Goal: Information Seeking & Learning: Learn about a topic

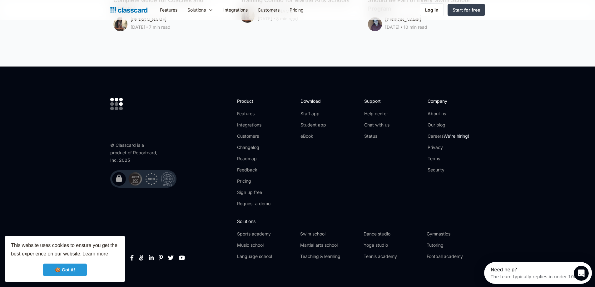
click at [73, 270] on link "🍪 Got it!" at bounding box center [65, 269] width 44 height 12
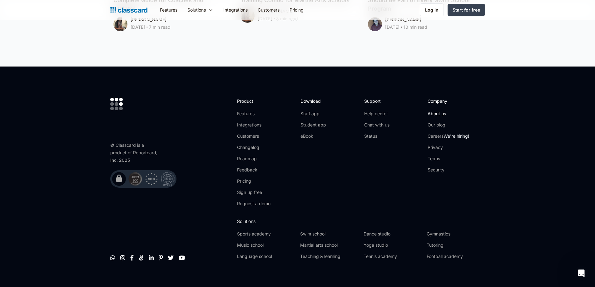
click at [444, 111] on link "About us" at bounding box center [448, 114] width 42 height 6
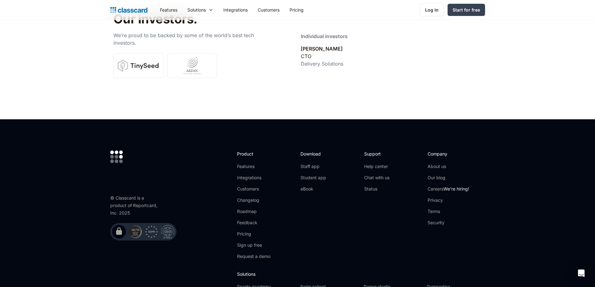
scroll to position [2208, 0]
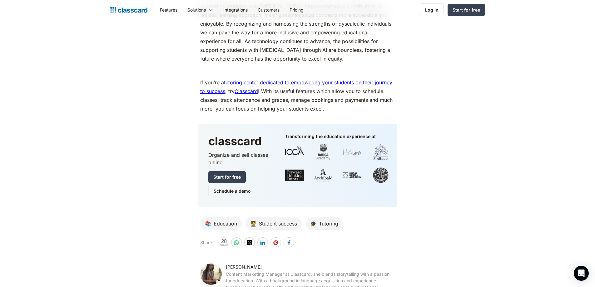
scroll to position [3465, 0]
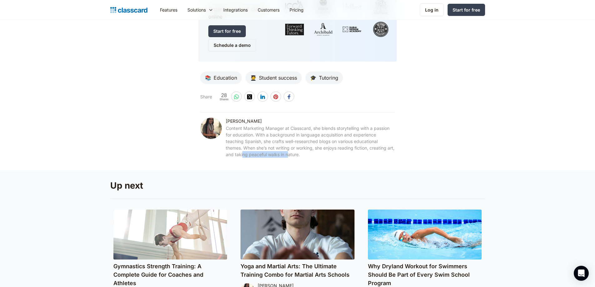
drag, startPoint x: 250, startPoint y: 145, endPoint x: 296, endPoint y: 147, distance: 45.9
click at [296, 147] on div "Content Marketing Manager at Classcard, she blends storytelling with a passion …" at bounding box center [310, 141] width 169 height 33
click at [305, 147] on div "Content Marketing Manager at Classcard, she blends storytelling with a passion …" at bounding box center [310, 141] width 169 height 33
drag, startPoint x: 304, startPoint y: 146, endPoint x: 303, endPoint y: 139, distance: 6.9
click at [303, 139] on div "Content Marketing Manager at Classcard, she blends storytelling with a passion …" at bounding box center [310, 141] width 169 height 33
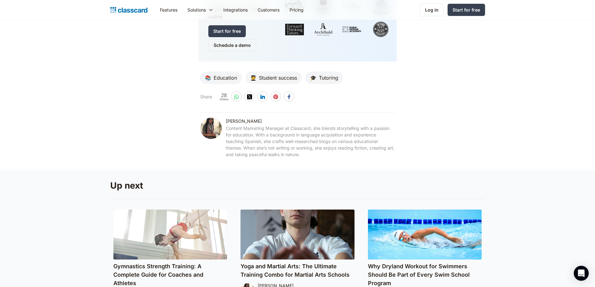
click at [312, 144] on div "Content Marketing Manager at Classcard, she blends storytelling with a passion …" at bounding box center [310, 141] width 169 height 33
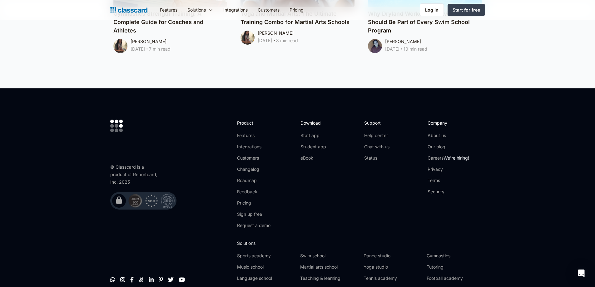
scroll to position [3740, 0]
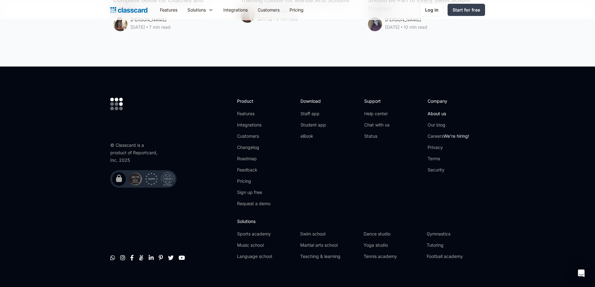
click at [434, 111] on link "About us" at bounding box center [448, 114] width 42 height 6
